Goal: Task Accomplishment & Management: Complete application form

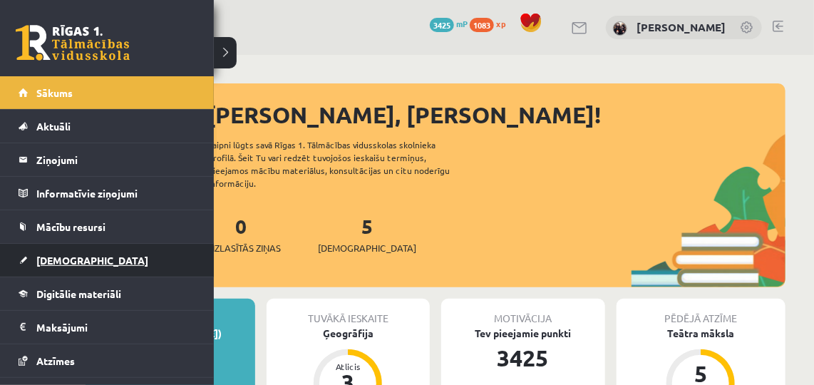
click at [39, 261] on span "[DEMOGRAPHIC_DATA]" at bounding box center [92, 260] width 112 height 13
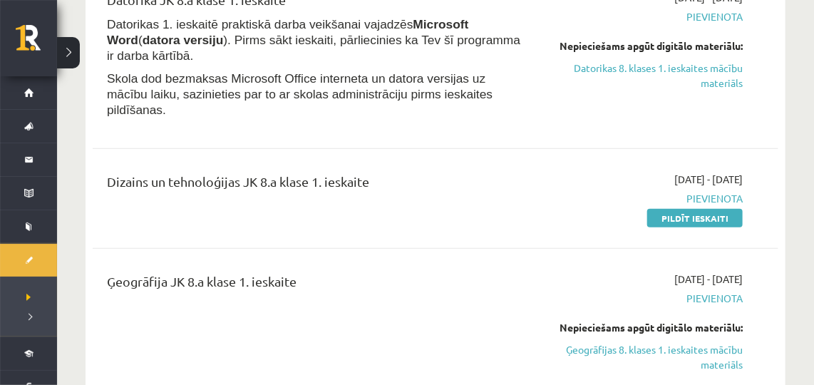
scroll to position [198, 0]
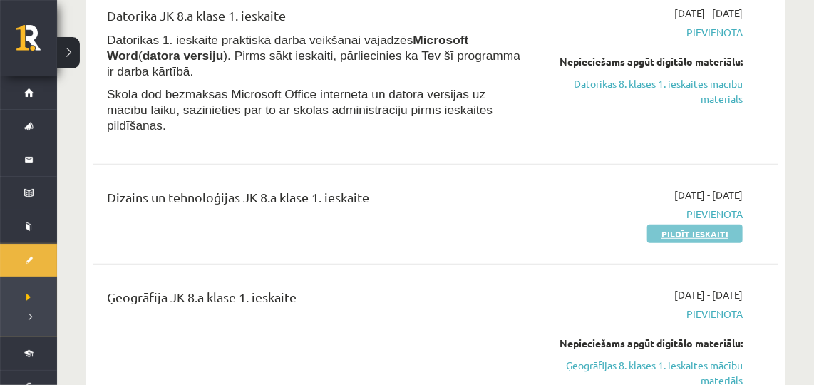
click at [671, 224] on link "Pildīt ieskaiti" at bounding box center [694, 233] width 95 height 19
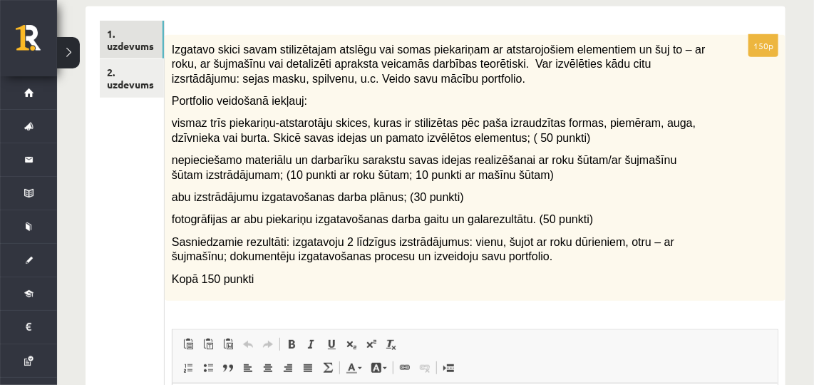
scroll to position [231, 0]
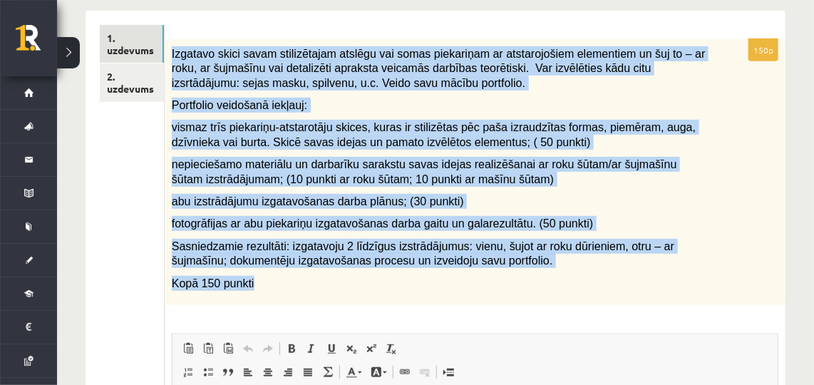
drag, startPoint x: 169, startPoint y: 50, endPoint x: 253, endPoint y: 288, distance: 252.4
click at [253, 288] on div "Izgatavo skici savam stilizētajam atslēgu vai somas piekariņam ar atstarojošiem…" at bounding box center [475, 172] width 620 height 266
copy div "Izgatavo skici savam stilizētajam atslēgu vai somas piekariņam ar atstarojošiem…"
click at [730, 172] on div "Izgatavo skici savam stilizētajam atslēgu vai somas piekariņam ar atstarojošiem…" at bounding box center [475, 172] width 620 height 266
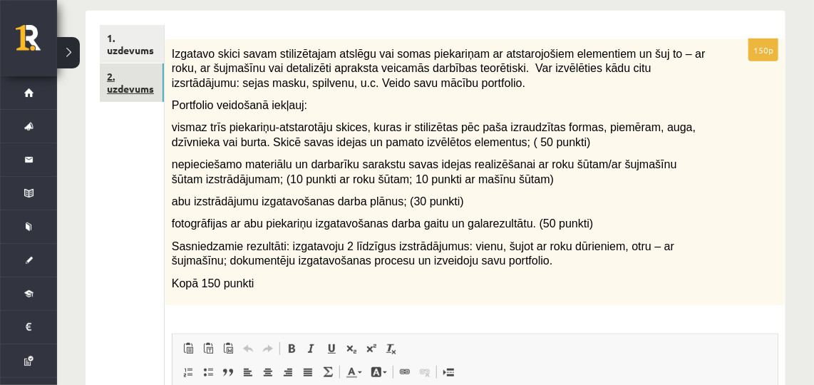
click at [155, 73] on link "2. uzdevums" at bounding box center [132, 82] width 64 height 38
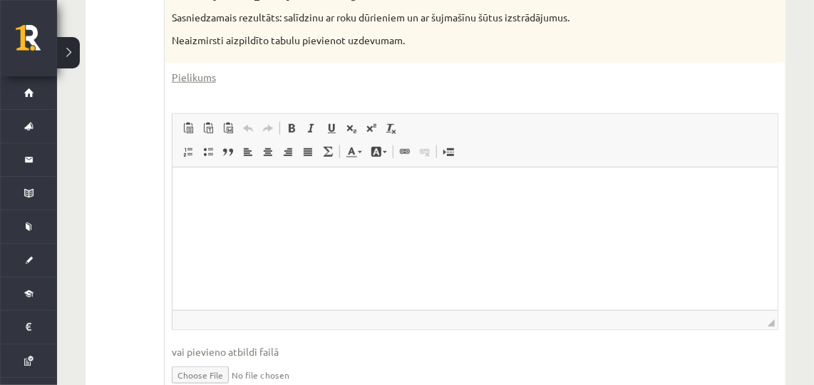
scroll to position [401, 0]
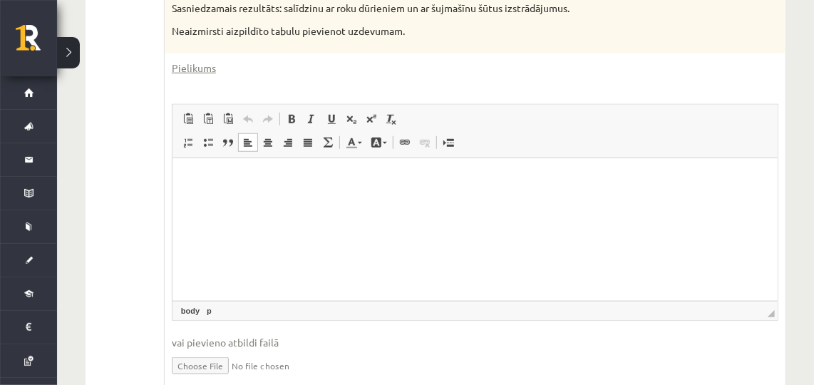
click at [331, 202] on html at bounding box center [474, 179] width 605 height 43
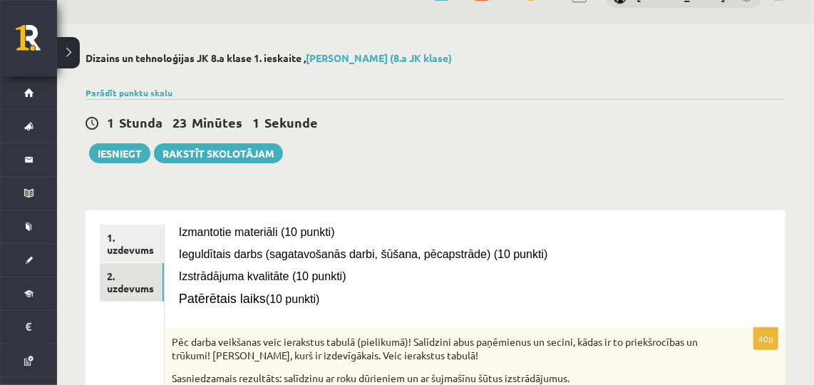
scroll to position [0, 0]
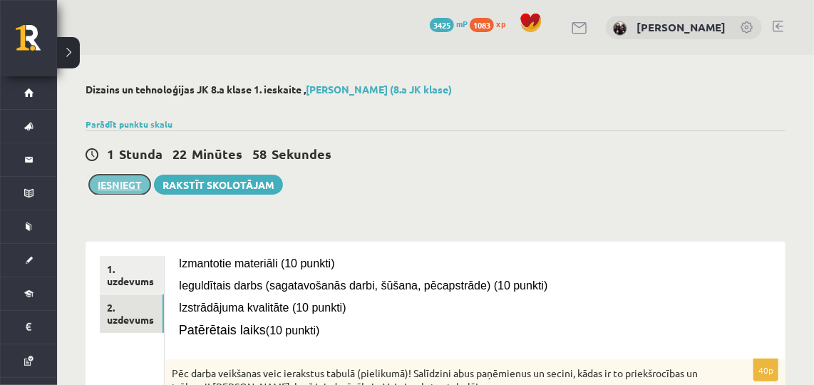
click at [123, 185] on button "Iesniegt" at bounding box center [119, 185] width 61 height 20
